Goal: Book appointment/travel/reservation

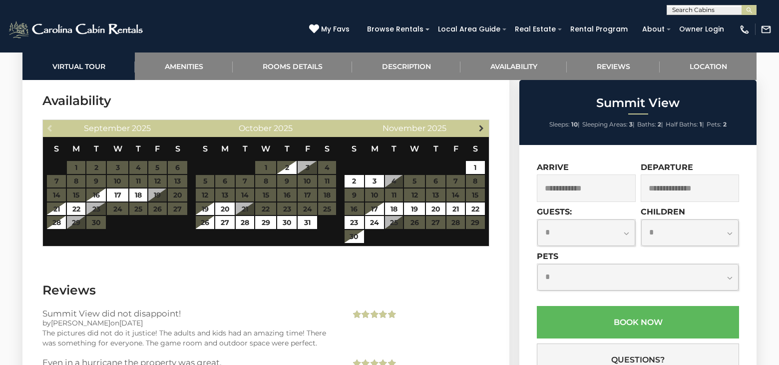
click at [482, 124] on span "Next" at bounding box center [482, 128] width 8 height 8
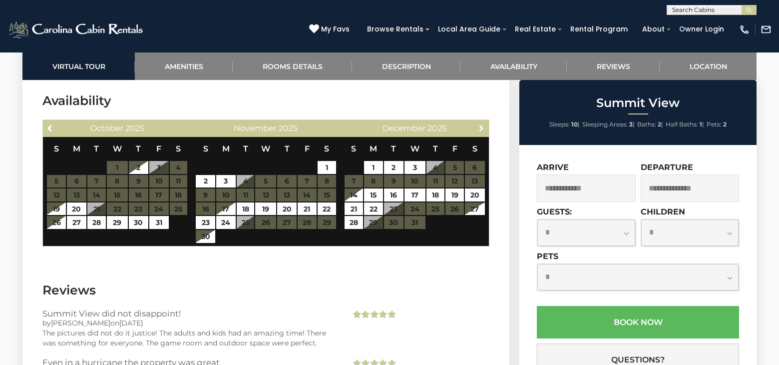
click at [482, 124] on span "Next" at bounding box center [482, 128] width 8 height 8
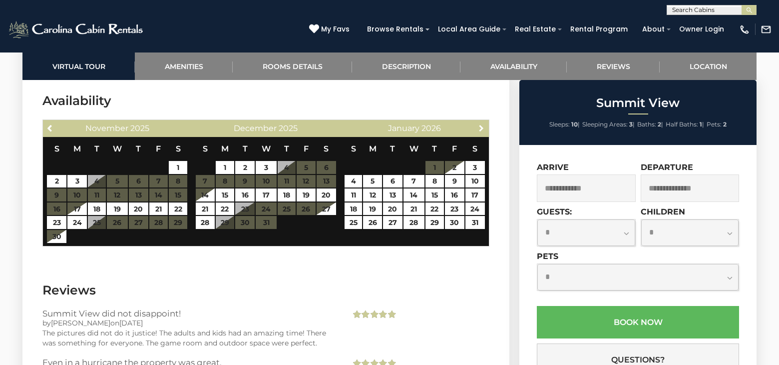
click at [482, 124] on span "Next" at bounding box center [482, 128] width 8 height 8
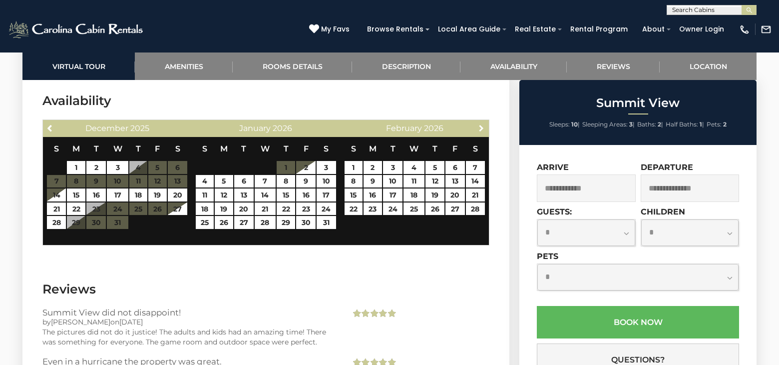
click at [482, 124] on span "Next" at bounding box center [482, 128] width 8 height 8
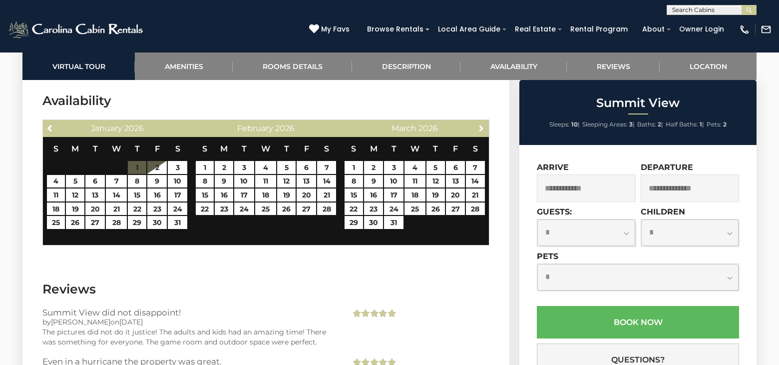
click at [482, 124] on span "Next" at bounding box center [482, 128] width 8 height 8
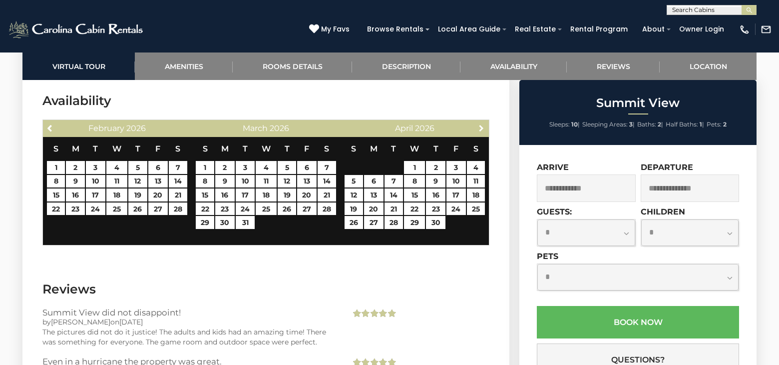
click at [482, 124] on span "Next" at bounding box center [482, 128] width 8 height 8
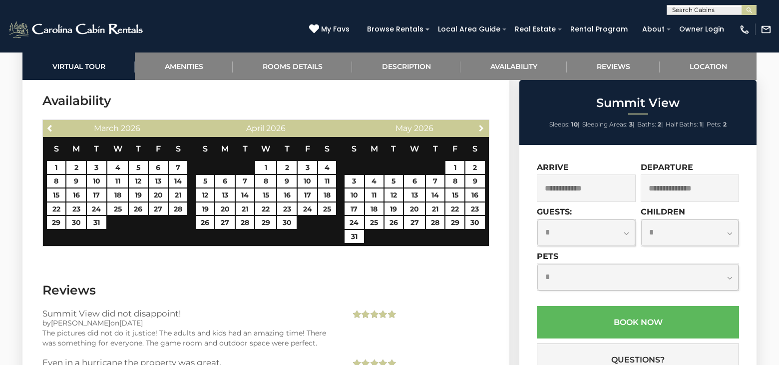
click at [482, 124] on span "Next" at bounding box center [482, 128] width 8 height 8
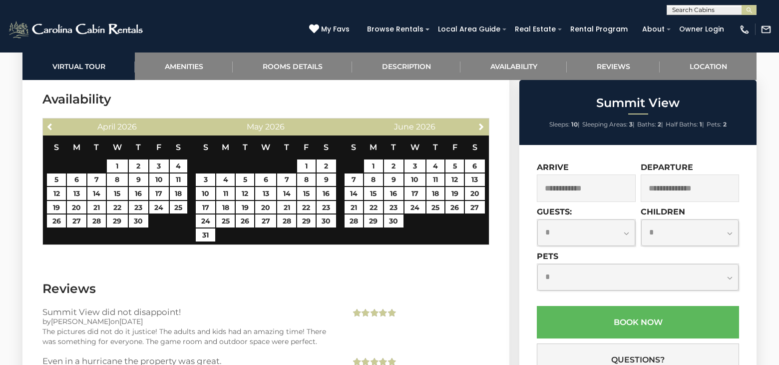
scroll to position [2439, 0]
